Goal: Browse casually

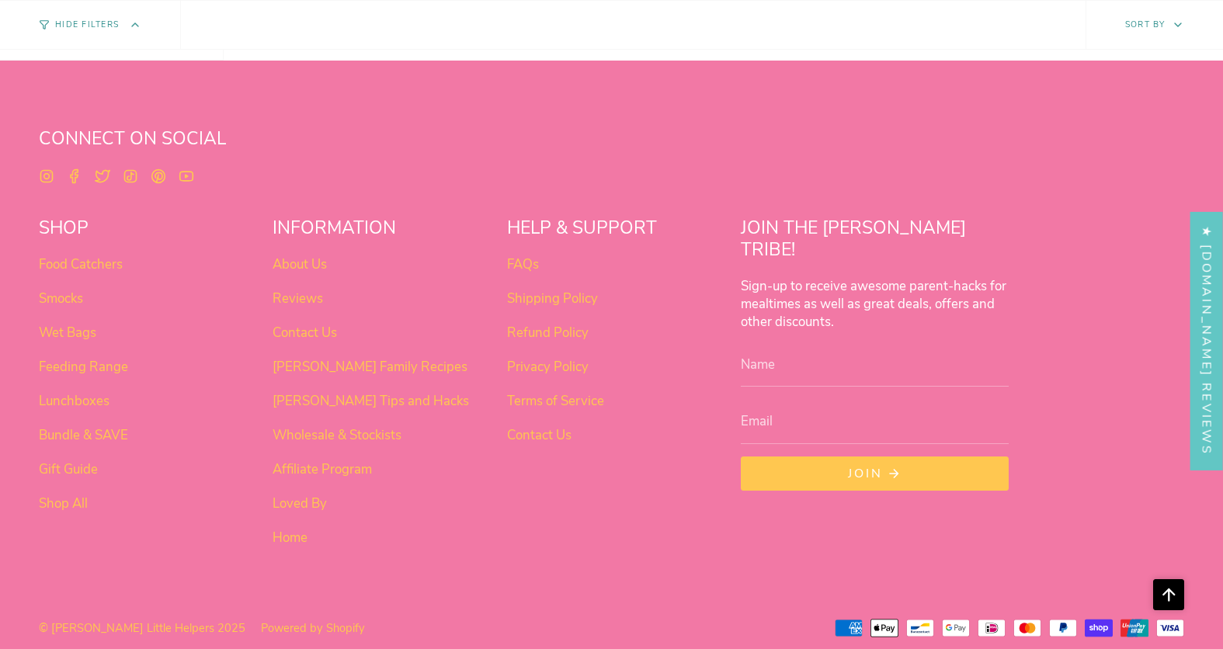
scroll to position [6183, 0]
